Goal: Browse casually: Explore the website without a specific task or goal

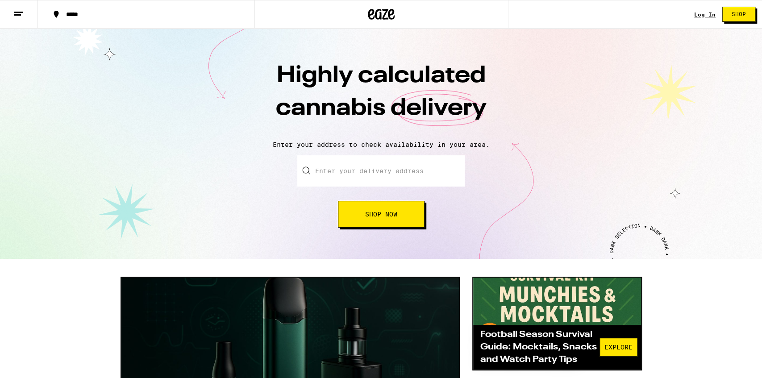
click at [22, 187] on div "Enter your delivery address Shop Now" at bounding box center [381, 191] width 744 height 72
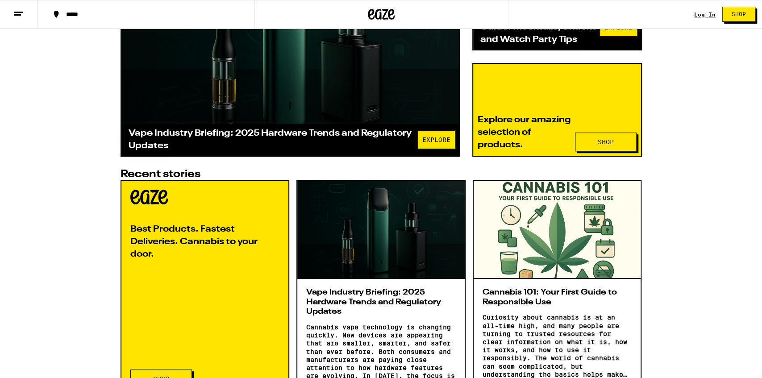
scroll to position [334, 0]
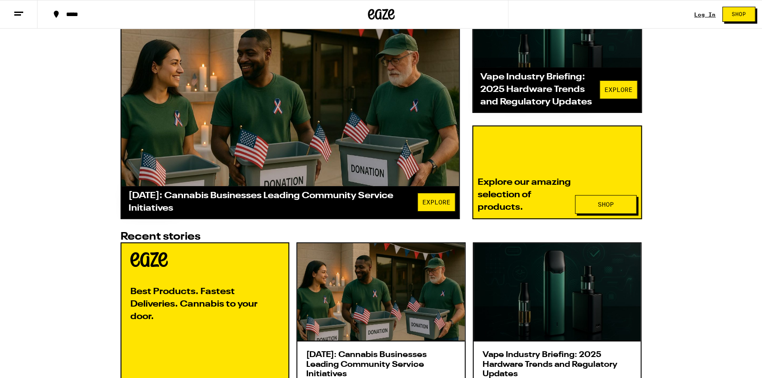
scroll to position [254, 0]
